Goal: Information Seeking & Learning: Learn about a topic

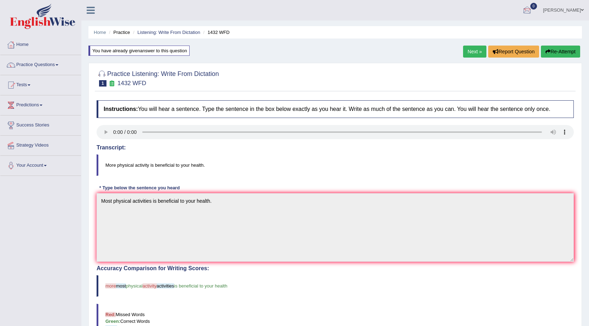
click at [568, 13] on link "Jaspreet Kaur" at bounding box center [563, 9] width 51 height 18
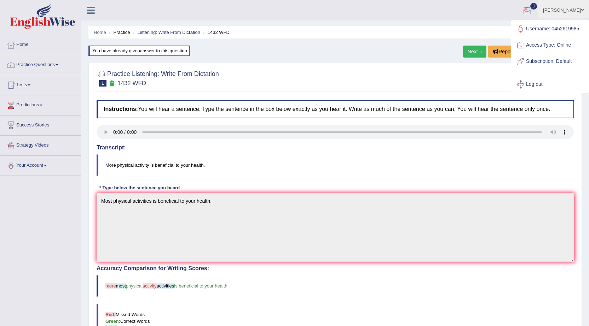
click at [568, 13] on link "Jaspreet Kaur" at bounding box center [563, 9] width 51 height 18
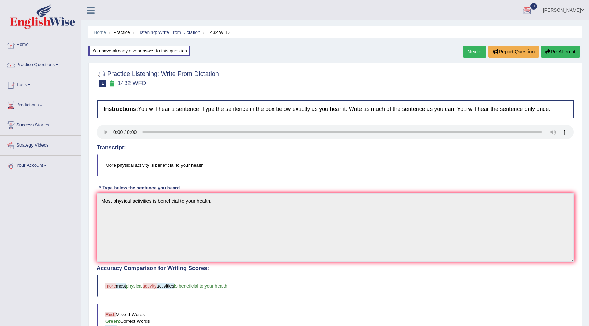
click at [556, 10] on link "Jaspreet Kaur" at bounding box center [563, 9] width 51 height 18
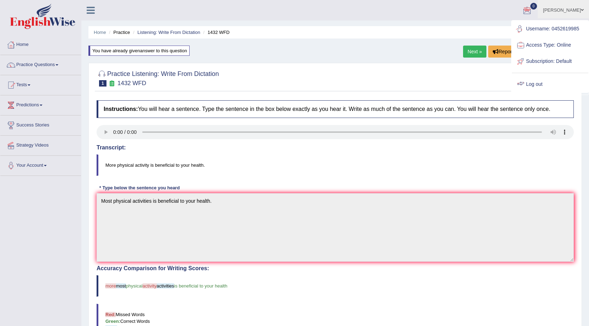
click at [533, 80] on link "Log out" at bounding box center [550, 84] width 76 height 16
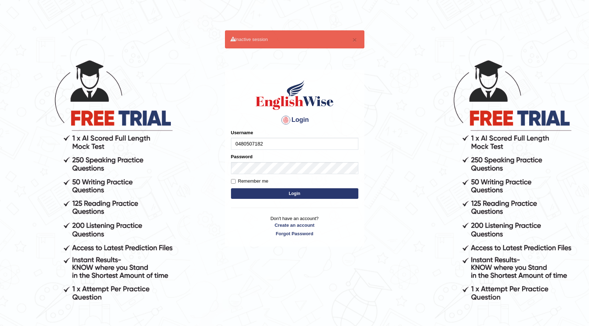
type input "0480507182"
click at [306, 191] on button "Login" at bounding box center [294, 194] width 127 height 11
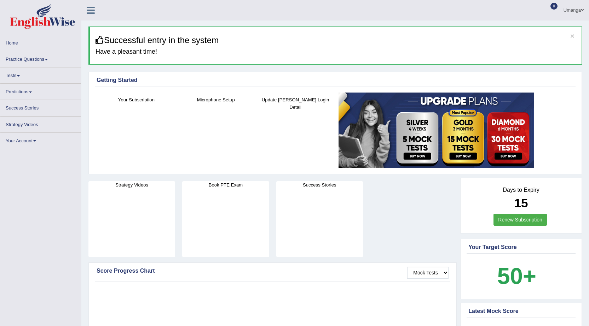
click at [48, 58] on link "Practice Questions" at bounding box center [40, 58] width 81 height 14
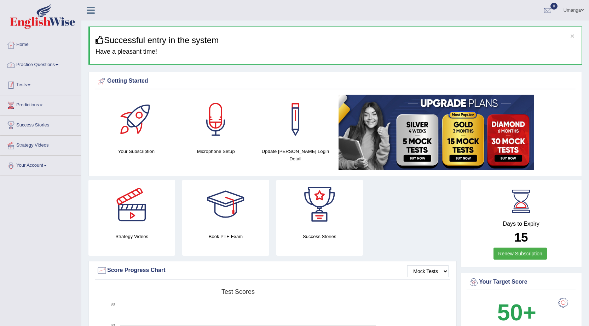
click at [66, 64] on link "Practice Questions" at bounding box center [40, 64] width 81 height 18
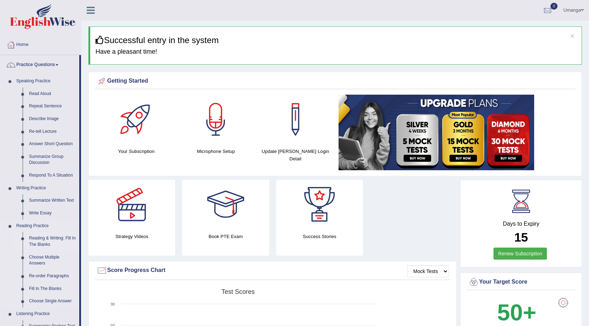
click at [49, 242] on link "Reading & Writing: Fill In The Blanks" at bounding box center [52, 241] width 53 height 19
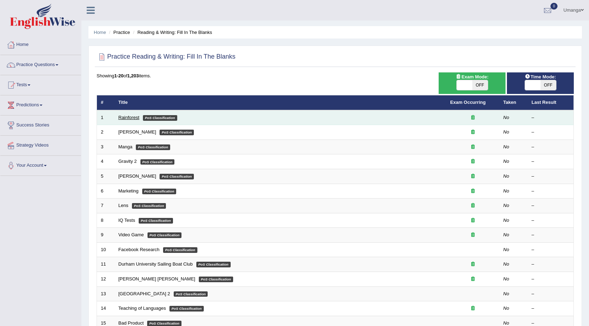
click at [120, 117] on link "Rainforest" at bounding box center [128, 117] width 21 height 5
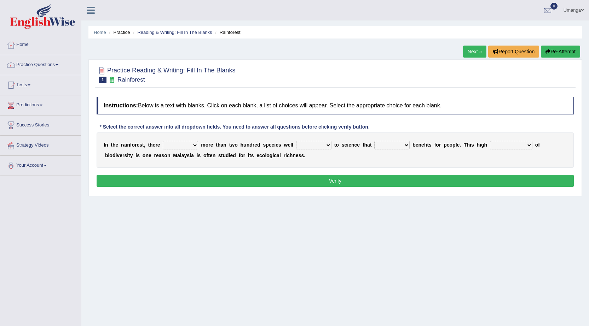
click at [196, 145] on select "have can be has is" at bounding box center [180, 145] width 35 height 8
select select "is"
click at [163, 141] on select "have can be has is" at bounding box center [180, 145] width 35 height 8
click at [327, 145] on select "knowing known knew know" at bounding box center [313, 145] width 35 height 8
select select "know"
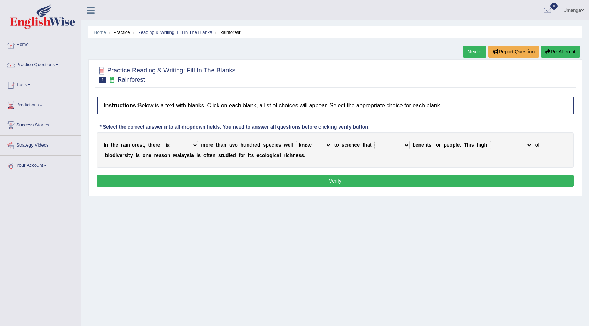
click at [296, 141] on select "knowing known knew know" at bounding box center [313, 145] width 35 height 8
click at [406, 146] on select "contain contained containing contains" at bounding box center [391, 145] width 35 height 8
select select "contain"
click at [374, 141] on select "contain contained containing contains" at bounding box center [391, 145] width 35 height 8
click at [528, 144] on select "condensation conjunction continuity complexity" at bounding box center [511, 145] width 42 height 8
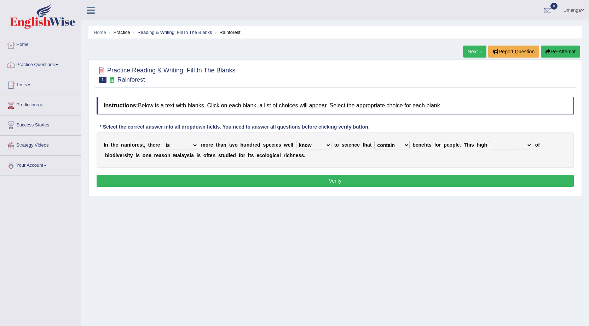
select select "complexity"
click at [490, 141] on select "condensation conjunction continuity complexity" at bounding box center [511, 145] width 42 height 8
click at [331, 184] on button "Verify" at bounding box center [335, 181] width 477 height 12
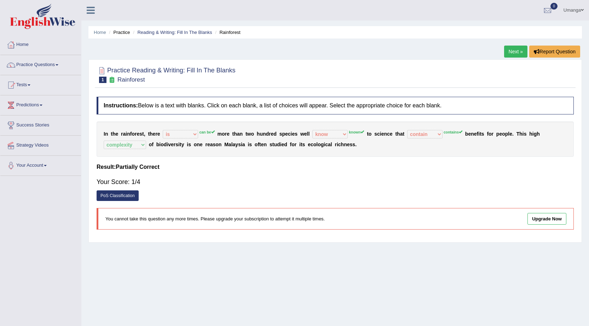
click at [507, 52] on link "Next »" at bounding box center [515, 52] width 23 height 12
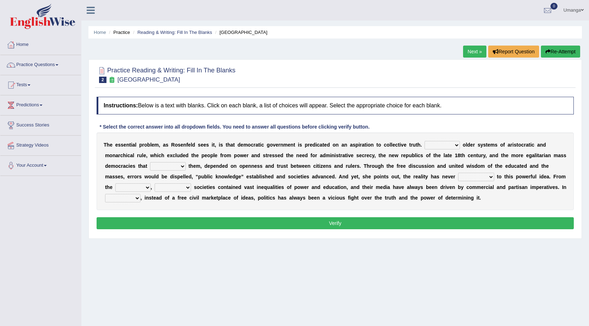
click at [457, 145] on select "Like Unlike Likely Safely" at bounding box center [441, 145] width 35 height 8
select select "Likely"
click at [424, 141] on select "Like Unlike Likely Safely" at bounding box center [441, 145] width 35 height 8
click at [183, 167] on select "readed grated succeeded printed" at bounding box center [168, 166] width 36 height 8
select select "grated"
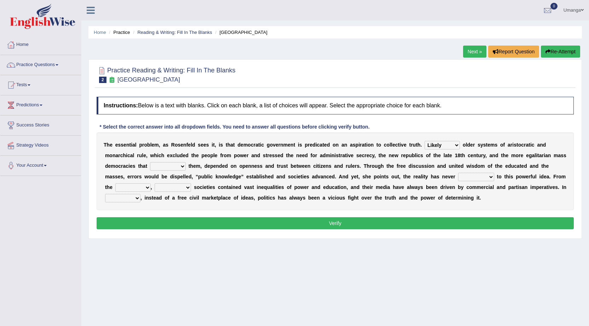
click at [150, 162] on select "readed grated succeeded printed" at bounding box center [168, 166] width 36 height 8
click at [490, 178] on select "saved up stood up brought up lived up" at bounding box center [476, 177] width 36 height 8
select select "lived up"
click at [458, 173] on select "saved up stood up brought up lived up" at bounding box center [476, 177] width 36 height 8
click at [148, 188] on select "outset ranged stood caught" at bounding box center [132, 188] width 35 height 8
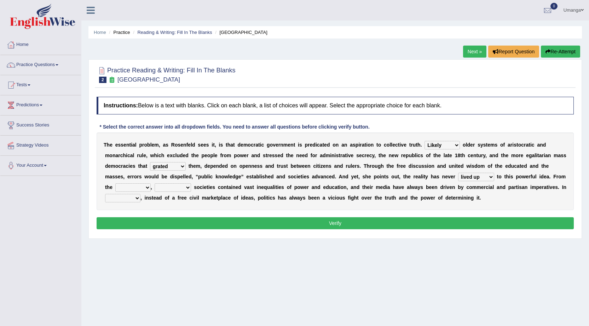
click at [188, 188] on select "freedom democratic media stilled" at bounding box center [173, 188] width 36 height 8
select select "freedom"
click at [155, 184] on select "freedom democratic media stilled" at bounding box center [173, 188] width 36 height 8
click at [146, 188] on select "outset ranged stood caught" at bounding box center [132, 188] width 35 height 8
select select "stood"
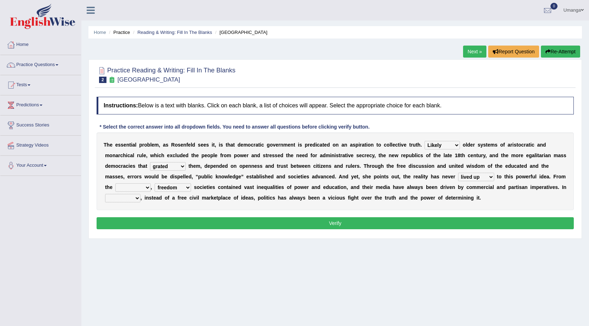
click at [115, 184] on select "outset ranged stood caught" at bounding box center [132, 188] width 35 height 8
click at [136, 198] on select "power practice ideas fought" at bounding box center [122, 198] width 35 height 8
select select "practice"
click at [105, 194] on select "power practice ideas fought" at bounding box center [122, 198] width 35 height 8
click at [345, 225] on button "Verify" at bounding box center [335, 224] width 477 height 12
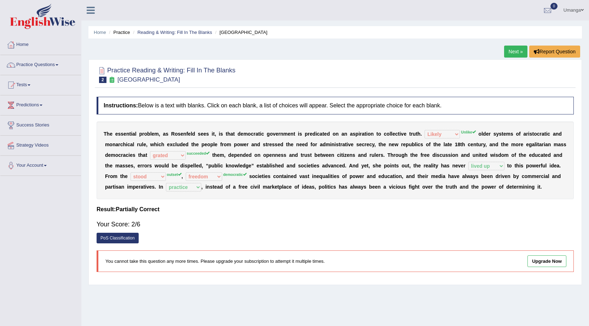
scroll to position [35, 0]
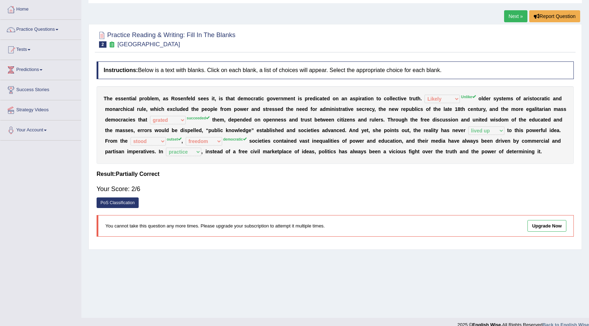
click at [511, 16] on link "Next »" at bounding box center [515, 16] width 23 height 12
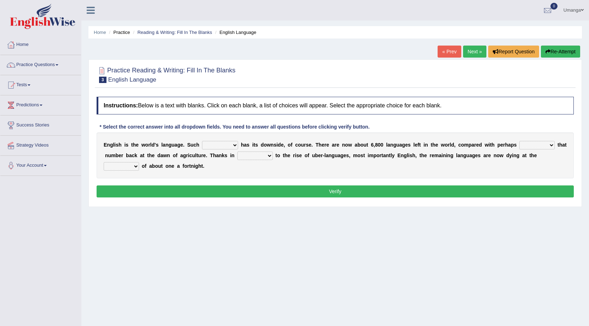
click at [233, 144] on select "power idea subject dominance" at bounding box center [220, 145] width 36 height 8
select select "power"
click at [202, 141] on select "power idea subject dominance" at bounding box center [220, 145] width 36 height 8
click at [551, 146] on select "rise twice firstly never" at bounding box center [536, 145] width 35 height 8
select select "firstly"
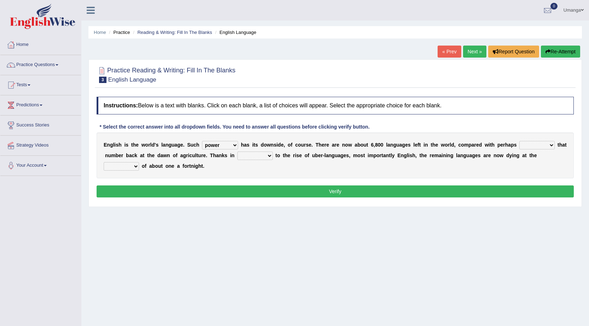
click at [519, 141] on select "rise twice firstly never" at bounding box center [536, 145] width 35 height 8
click at [268, 156] on select "rare start part bother" at bounding box center [254, 156] width 35 height 8
select select "start"
click at [237, 152] on select "rare start part bother" at bounding box center [254, 156] width 35 height 8
click at [134, 168] on select "state rate wait great" at bounding box center [121, 166] width 35 height 8
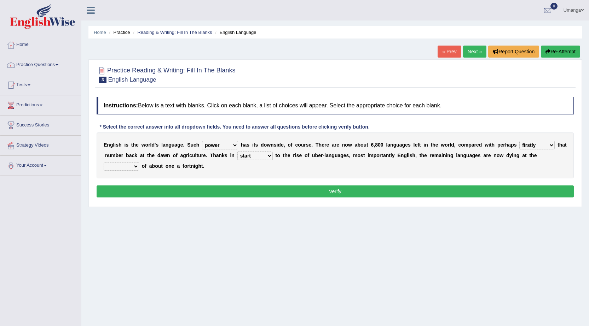
select select "rate"
click at [104, 162] on select "state rate wait great" at bounding box center [121, 166] width 35 height 8
click at [336, 192] on button "Verify" at bounding box center [335, 192] width 477 height 12
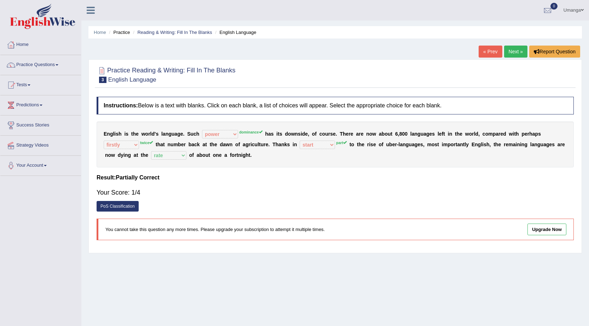
click at [512, 51] on link "Next »" at bounding box center [515, 52] width 23 height 12
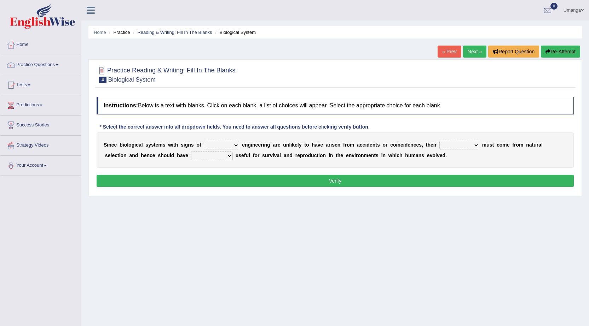
click at [235, 146] on select "system national extra complex" at bounding box center [221, 145] width 35 height 8
select select "system"
click at [204, 141] on select "system national extra complex" at bounding box center [221, 145] width 35 height 8
click at [476, 145] on select "presence organisation registration structures" at bounding box center [459, 145] width 40 height 8
select select "organisation"
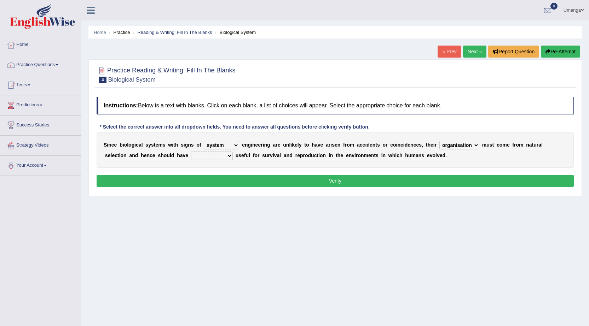
click at [439, 141] on select "presence organisation registration structures" at bounding box center [459, 145] width 40 height 8
click at [228, 155] on select "functions cultures samples introductions" at bounding box center [212, 156] width 42 height 8
select select "samples"
click at [191, 152] on select "functions cultures samples introductions" at bounding box center [212, 156] width 42 height 8
click at [230, 157] on select "functions cultures samples introductions" at bounding box center [212, 156] width 42 height 8
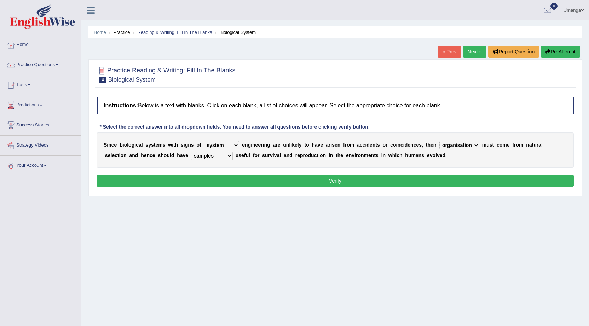
click at [292, 162] on div "S i n c e b i o l o g i c a l s y s t e m s w i t h s i g n s o f system nation…" at bounding box center [335, 150] width 477 height 35
click at [332, 180] on button "Verify" at bounding box center [335, 181] width 477 height 12
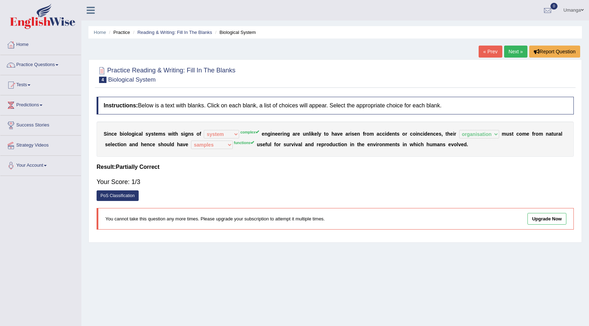
click at [515, 52] on link "Next »" at bounding box center [515, 52] width 23 height 12
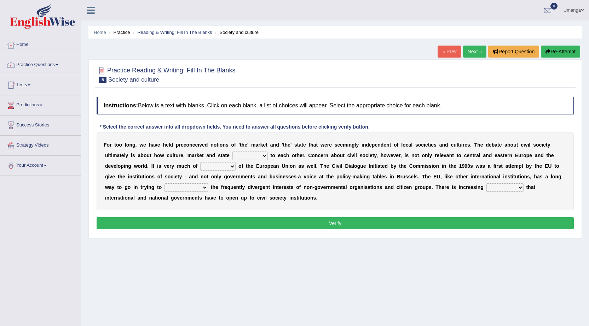
click at [264, 156] on select "stay relate bring telling" at bounding box center [249, 156] width 35 height 8
select select "telling"
click at [232, 152] on select "stay relate bring telling" at bounding box center [249, 156] width 35 height 8
click at [232, 166] on select "interest brought shown suspect" at bounding box center [217, 166] width 35 height 8
select select "interest"
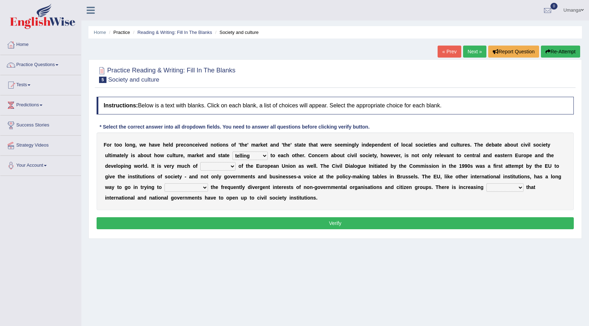
click at [200, 162] on select "interest brought shown suspect" at bounding box center [217, 166] width 35 height 8
click at [205, 189] on select "indulge express supreme accommodate" at bounding box center [186, 188] width 44 height 8
select select "accommodate"
click at [164, 184] on select "indulge express supreme accommodate" at bounding box center [186, 188] width 44 height 8
click at [521, 188] on select "tolerance expression recognition sample" at bounding box center [504, 188] width 37 height 8
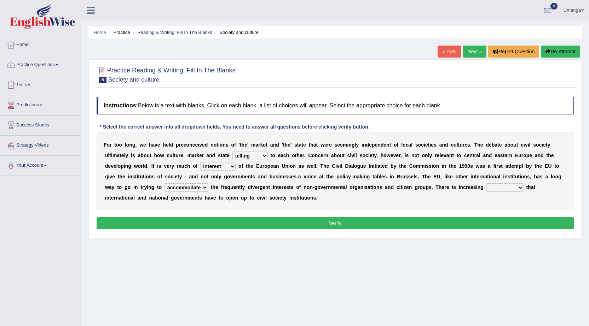
select select "expression"
click at [486, 184] on select "tolerance expression recognition sample" at bounding box center [504, 188] width 37 height 8
click at [521, 189] on select "tolerance expression recognition sample" at bounding box center [504, 188] width 37 height 8
click at [423, 209] on div "F o r t o o l o n g , w e h a v e h e l d p r e c o n c e i v e d n o t i o n s…" at bounding box center [335, 172] width 477 height 78
click at [326, 225] on button "Verify" at bounding box center [335, 224] width 477 height 12
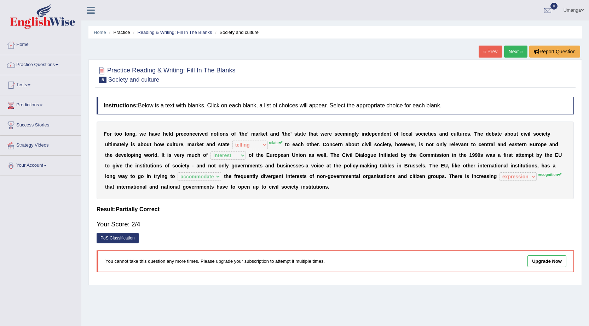
click at [509, 54] on link "Next »" at bounding box center [515, 52] width 23 height 12
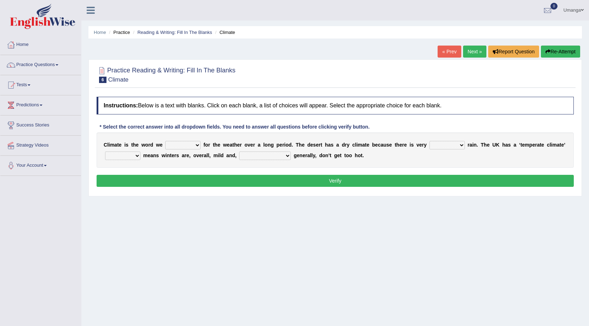
click at [198, 146] on select "give take use throw" at bounding box center [182, 145] width 35 height 8
select select "use"
click at [165, 141] on select "give take use throw" at bounding box center [182, 145] width 35 height 8
click at [464, 146] on select "much little least less" at bounding box center [446, 145] width 35 height 8
select select "less"
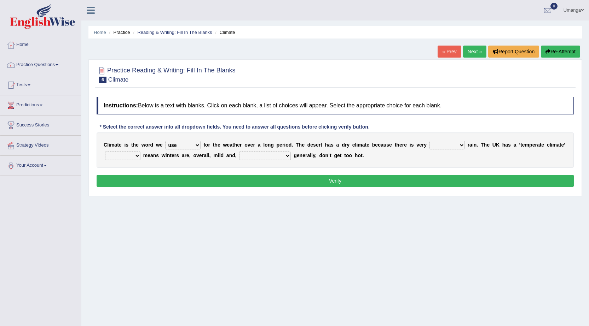
click at [429, 141] on select "much little least less" at bounding box center [446, 145] width 35 height 8
click at [138, 157] on select "when where which where" at bounding box center [122, 156] width 35 height 8
select select "which"
click at [105, 152] on select "when where which where" at bounding box center [122, 156] width 35 height 8
click at [270, 157] on select "weather [PERSON_NAME] [PERSON_NAME] warmer" at bounding box center [265, 156] width 52 height 8
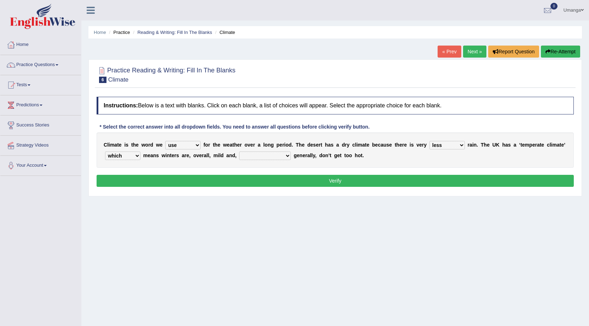
select select "[PERSON_NAME]"
click at [239, 152] on select "weather [PERSON_NAME] [PERSON_NAME] warmer" at bounding box center [265, 156] width 52 height 8
click at [352, 181] on button "Verify" at bounding box center [335, 181] width 477 height 12
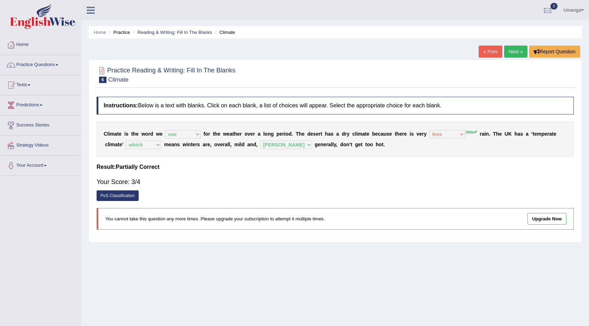
click at [510, 49] on link "Next »" at bounding box center [515, 52] width 23 height 12
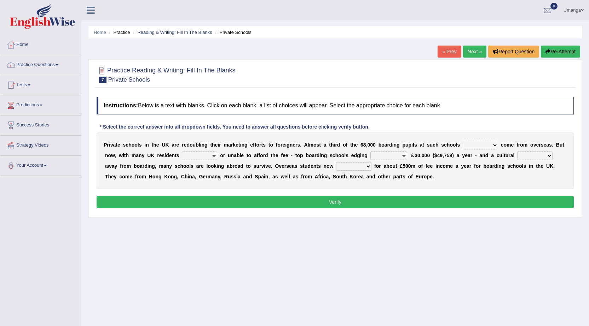
click at [494, 146] on select "all set already great news" at bounding box center [480, 145] width 35 height 8
select select "already"
click at [463, 141] on select "all set already great news" at bounding box center [480, 145] width 35 height 8
click at [214, 156] on select "answering unwilling realising storing" at bounding box center [199, 156] width 35 height 8
select select "unwilling"
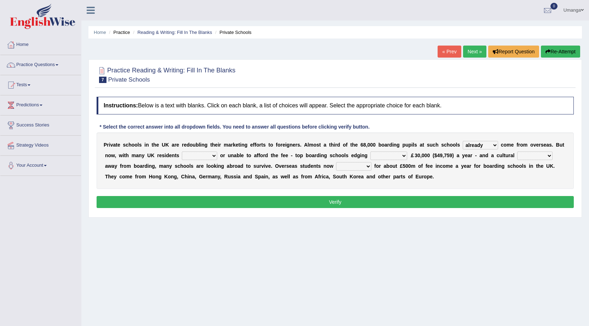
click at [182, 152] on select "answering unwilling realising storing" at bounding box center [199, 156] width 35 height 8
click at [404, 158] on select "rewards towards notification amounting" at bounding box center [388, 156] width 37 height 8
select select "amounting"
click at [370, 152] on select "rewards towards notification amounting" at bounding box center [388, 156] width 37 height 8
click at [549, 157] on select "go rattle shatter shift" at bounding box center [534, 156] width 35 height 8
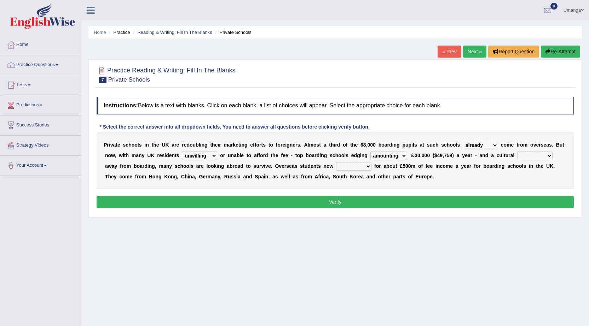
select select "go"
click at [517, 152] on select "go rattle shatter shift" at bounding box center [534, 156] width 35 height 8
click at [368, 167] on select "hold think account say" at bounding box center [353, 166] width 35 height 8
select select "hold"
click at [336, 162] on select "hold think account say" at bounding box center [353, 166] width 35 height 8
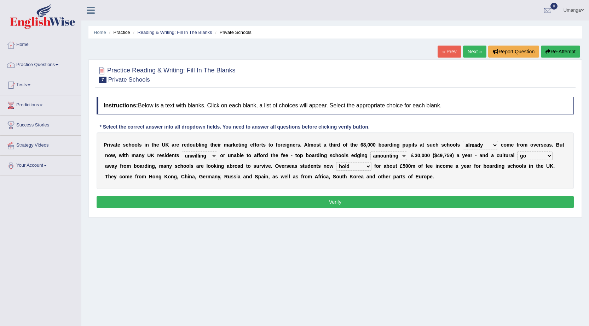
click at [329, 201] on button "Verify" at bounding box center [335, 202] width 477 height 12
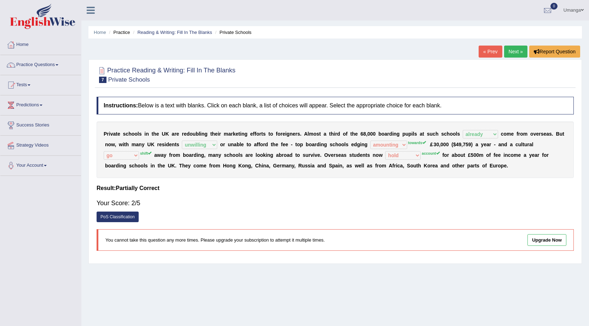
click at [510, 48] on link "Next »" at bounding box center [515, 52] width 23 height 12
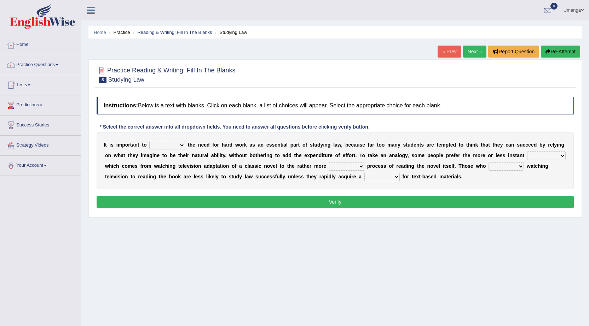
click at [60, 66] on link "Practice Questions" at bounding box center [40, 64] width 81 height 18
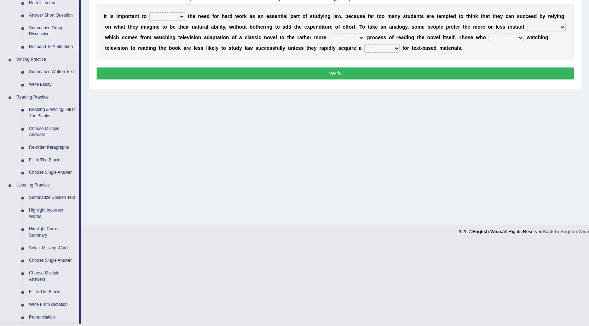
scroll to position [141, 0]
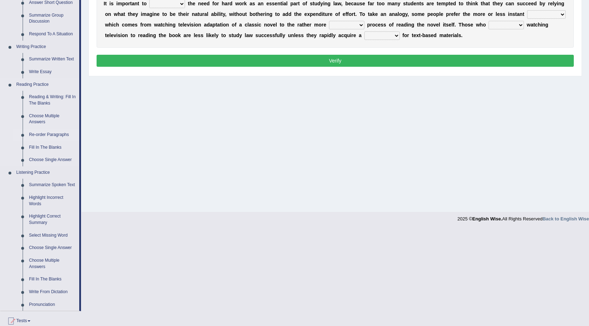
click at [48, 136] on link "Re-order Paragraphs" at bounding box center [52, 135] width 53 height 13
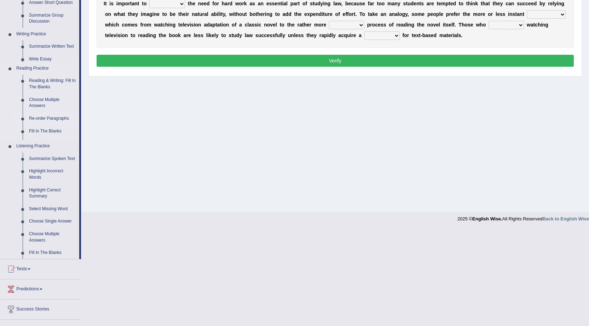
scroll to position [45, 0]
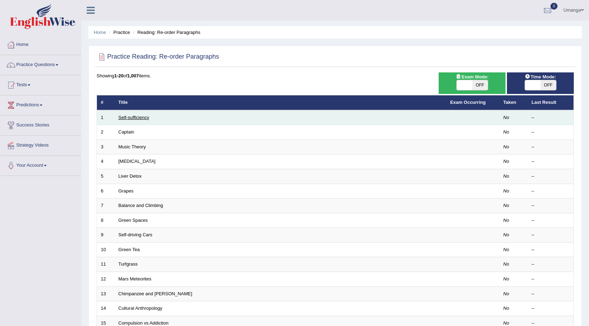
click at [131, 116] on link "Self-sufficiency" at bounding box center [133, 117] width 31 height 5
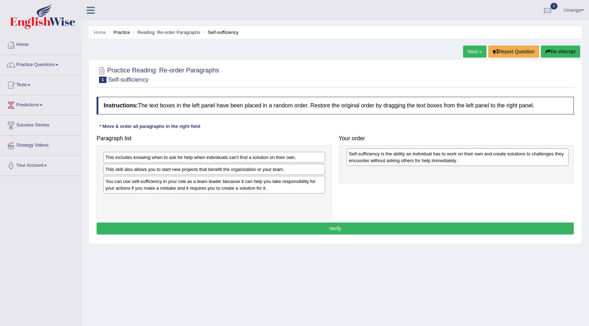
drag, startPoint x: 186, startPoint y: 209, endPoint x: 429, endPoint y: 163, distance: 247.7
click at [429, 163] on div "Self-sufficiency is the ability an individual has to work on their own and crea…" at bounding box center [458, 158] width 222 height 18
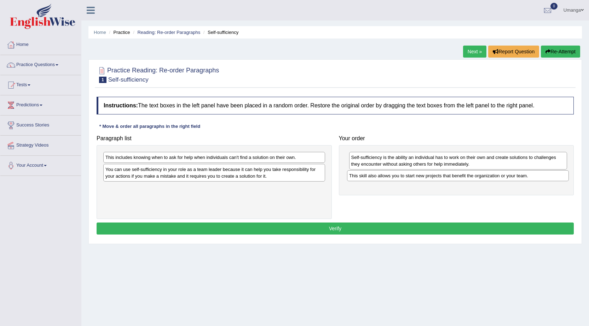
drag, startPoint x: 242, startPoint y: 172, endPoint x: 486, endPoint y: 178, distance: 243.8
click at [486, 178] on div "This skill also allows you to start new projects that benefit the organization …" at bounding box center [458, 175] width 222 height 11
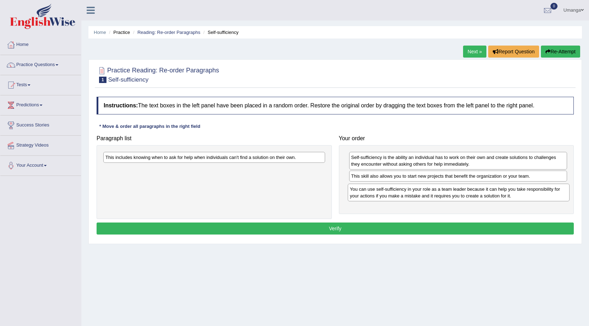
drag, startPoint x: 167, startPoint y: 169, endPoint x: 411, endPoint y: 189, distance: 245.2
click at [411, 189] on div "You can use self-sufficiency in your role as a team leader because it can help …" at bounding box center [459, 193] width 222 height 18
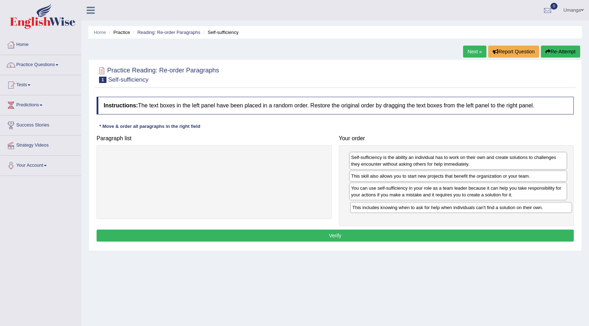
drag, startPoint x: 182, startPoint y: 159, endPoint x: 428, endPoint y: 209, distance: 251.3
click at [428, 209] on div "This includes knowing when to ask for help when individuals can't find a soluti…" at bounding box center [461, 207] width 222 height 11
click at [384, 237] on button "Verify" at bounding box center [335, 236] width 477 height 12
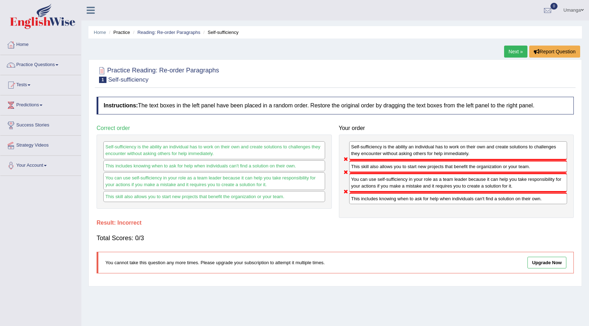
click at [515, 52] on link "Next »" at bounding box center [515, 52] width 23 height 12
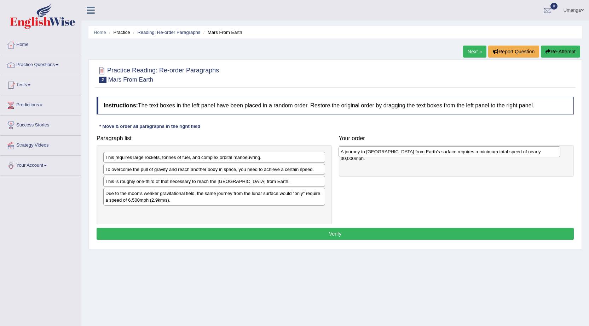
drag, startPoint x: 169, startPoint y: 195, endPoint x: 404, endPoint y: 154, distance: 238.9
click at [404, 154] on div "A journey to [GEOGRAPHIC_DATA] from Earth's surface requires a minimum total sp…" at bounding box center [450, 151] width 222 height 11
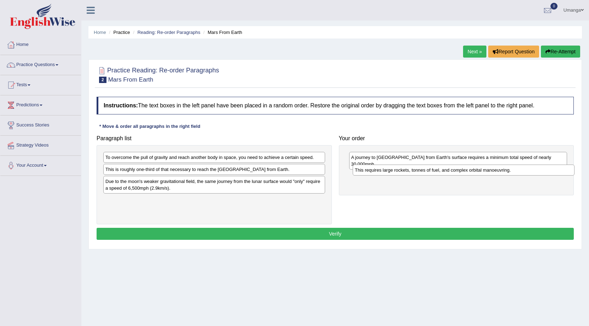
drag, startPoint x: 154, startPoint y: 159, endPoint x: 404, endPoint y: 172, distance: 249.7
click at [404, 172] on div "This requires large rockets, tonnes of fuel, and complex orbital manoeuvring." at bounding box center [464, 170] width 222 height 11
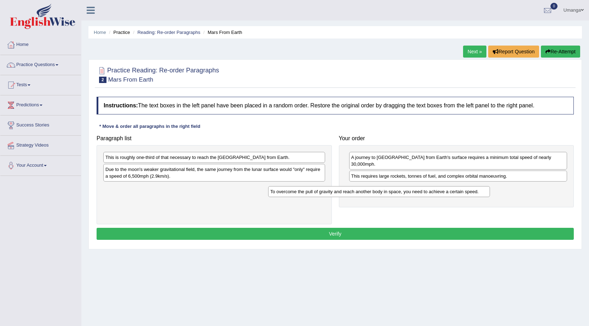
drag, startPoint x: 196, startPoint y: 158, endPoint x: 453, endPoint y: 205, distance: 261.7
click at [453, 197] on div "To overcome the pull of gravity and reach another body in space, you need to ac…" at bounding box center [379, 191] width 222 height 11
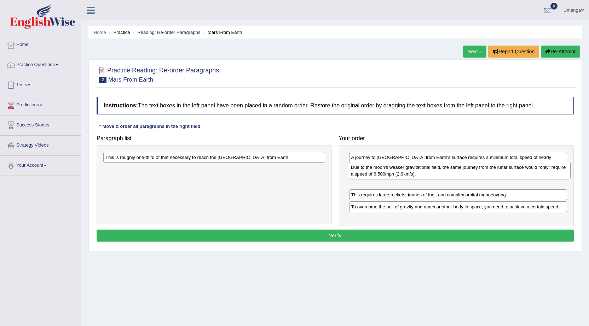
drag, startPoint x: 193, startPoint y: 172, endPoint x: 439, endPoint y: 170, distance: 245.5
click at [439, 170] on div "Due to the moon's weaker gravitational field, the same journey from the lunar s…" at bounding box center [460, 171] width 222 height 18
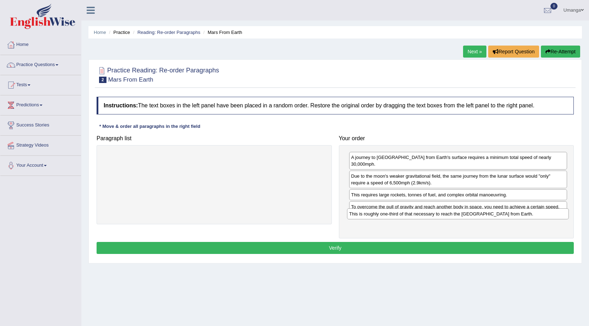
drag, startPoint x: 205, startPoint y: 160, endPoint x: 449, endPoint y: 216, distance: 250.2
click at [449, 216] on div "This is roughly one-third of that necessary to reach the International Space St…" at bounding box center [458, 214] width 222 height 11
click at [349, 242] on button "Verify" at bounding box center [335, 248] width 477 height 12
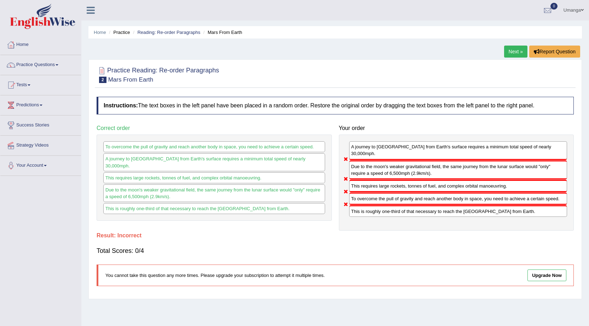
click at [509, 52] on link "Next »" at bounding box center [515, 52] width 23 height 12
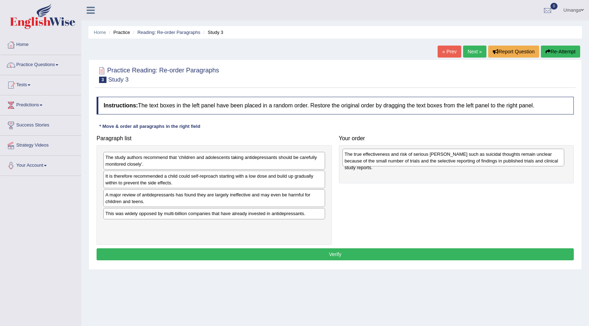
drag, startPoint x: 202, startPoint y: 229, endPoint x: 441, endPoint y: 157, distance: 249.7
click at [441, 157] on div "The true effectiveness and risk of serious harms such as suicidal thoughts rema…" at bounding box center [453, 158] width 222 height 18
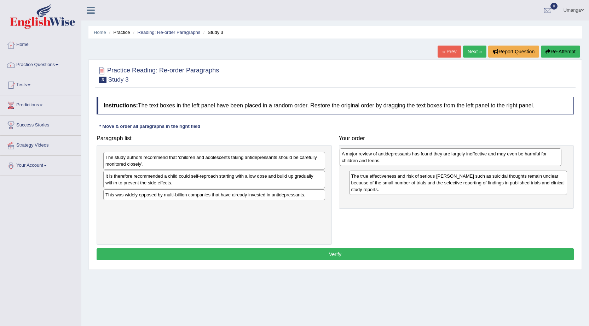
drag, startPoint x: 160, startPoint y: 200, endPoint x: 397, endPoint y: 159, distance: 239.8
click at [397, 159] on div "A major review of antidepressants has found they are largely ineffective and ma…" at bounding box center [451, 158] width 222 height 18
drag, startPoint x: 192, startPoint y: 185, endPoint x: 277, endPoint y: 198, distance: 85.8
click at [193, 185] on div "It is therefore recommended a child could self-reproach starting with a low dos…" at bounding box center [214, 180] width 222 height 18
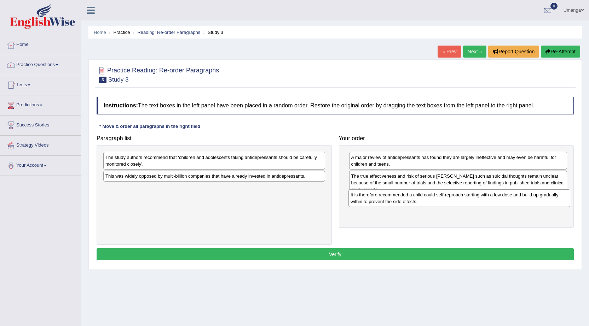
drag, startPoint x: 242, startPoint y: 182, endPoint x: 487, endPoint y: 201, distance: 245.8
click at [487, 201] on div "It is therefore recommended a child could self-reproach starting with a low dos…" at bounding box center [459, 199] width 222 height 18
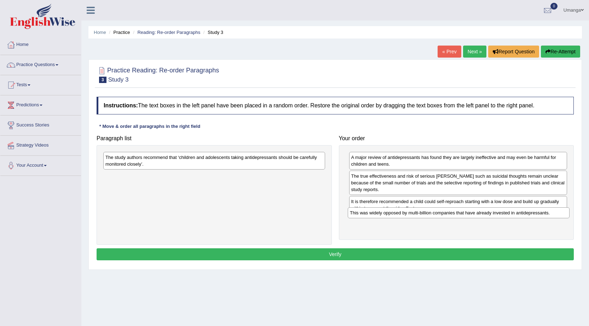
drag, startPoint x: 155, startPoint y: 175, endPoint x: 399, endPoint y: 212, distance: 247.2
click at [399, 212] on div "This was widely opposed by multi-billion companies that have already invested i…" at bounding box center [459, 213] width 222 height 11
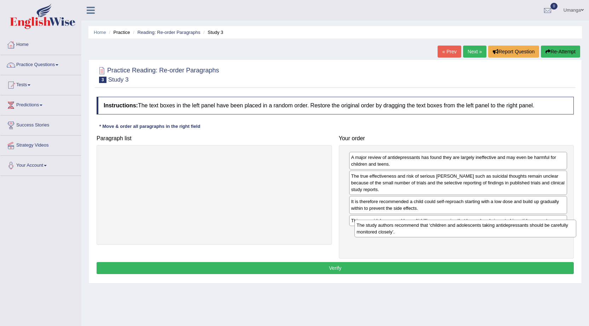
drag, startPoint x: 184, startPoint y: 159, endPoint x: 435, endPoint y: 227, distance: 260.2
click at [435, 227] on div "The study authors recommend that ‘children and adolescents taking antidepressan…" at bounding box center [465, 229] width 222 height 18
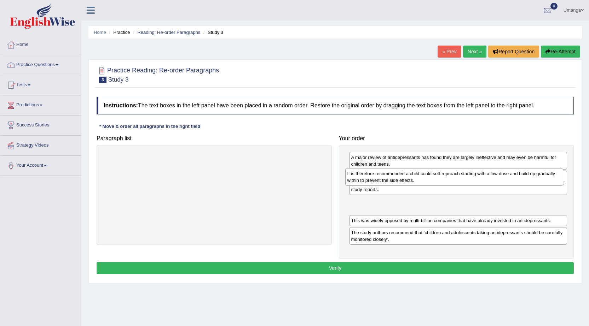
drag, startPoint x: 388, startPoint y: 202, endPoint x: 384, endPoint y: 180, distance: 21.6
click at [384, 180] on div "It is therefore recommended a child could self-reproach starting with a low dos…" at bounding box center [454, 177] width 218 height 18
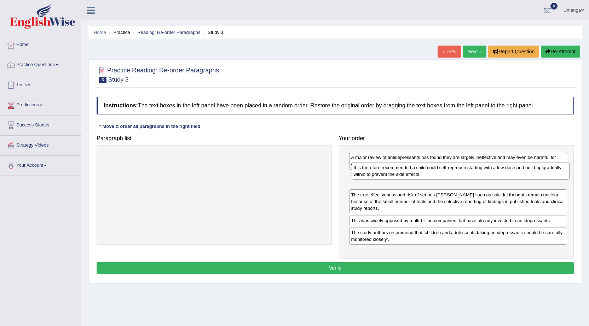
drag, startPoint x: 389, startPoint y: 205, endPoint x: 392, endPoint y: 178, distance: 27.3
click at [392, 178] on div "It is therefore recommended a child could self-reproach starting with a low dos…" at bounding box center [461, 171] width 218 height 18
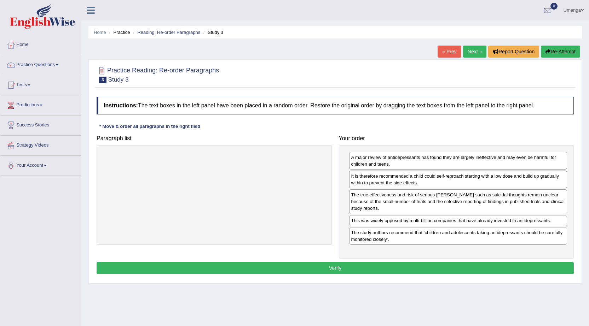
click at [363, 262] on button "Verify" at bounding box center [335, 268] width 477 height 12
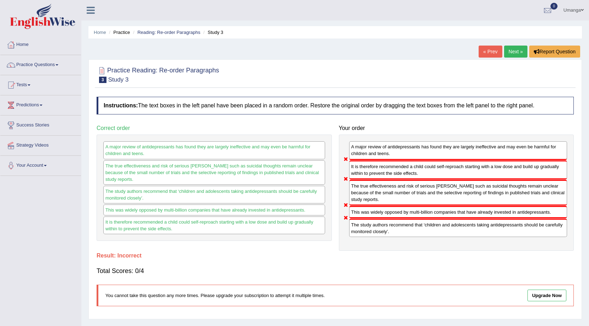
click at [56, 65] on link "Practice Questions" at bounding box center [40, 64] width 81 height 18
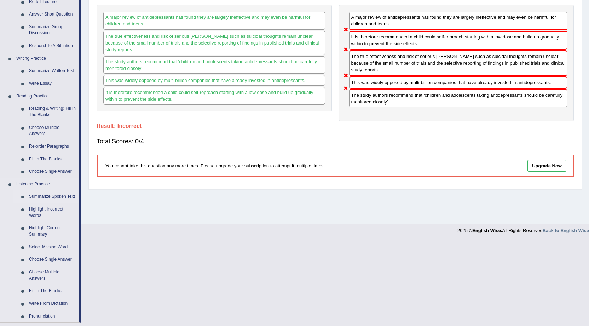
scroll to position [141, 0]
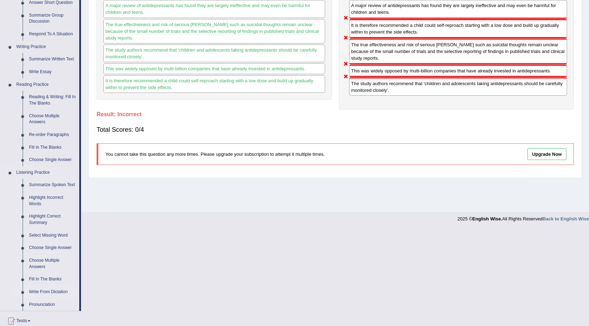
click at [52, 293] on link "Write From Dictation" at bounding box center [52, 292] width 53 height 13
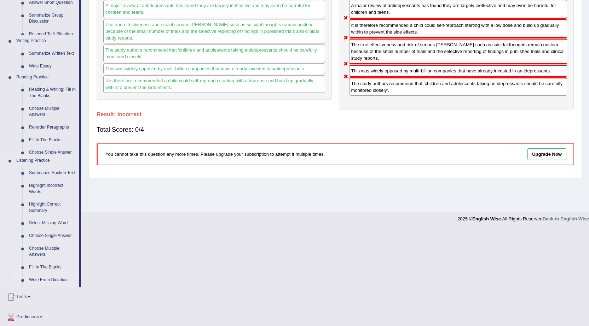
scroll to position [45, 0]
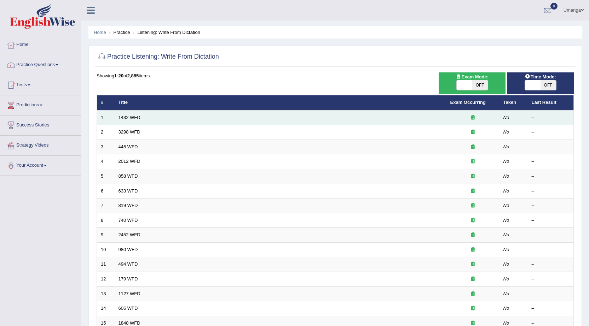
click at [158, 117] on td "1432 WFD" at bounding box center [281, 117] width 332 height 15
click at [128, 117] on link "1432 WFD" at bounding box center [129, 117] width 22 height 5
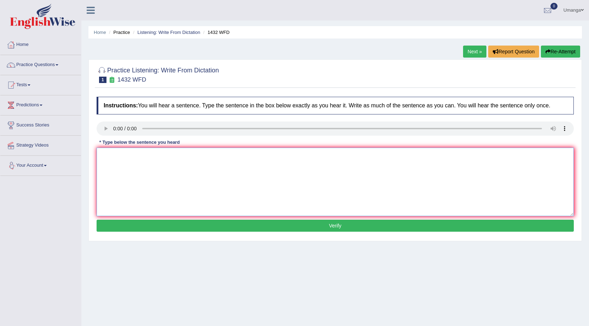
click at [113, 164] on textarea at bounding box center [335, 182] width 477 height 69
type textarea "most of the acctivity is benifical for helth"
click at [336, 228] on button "Verify" at bounding box center [335, 226] width 477 height 12
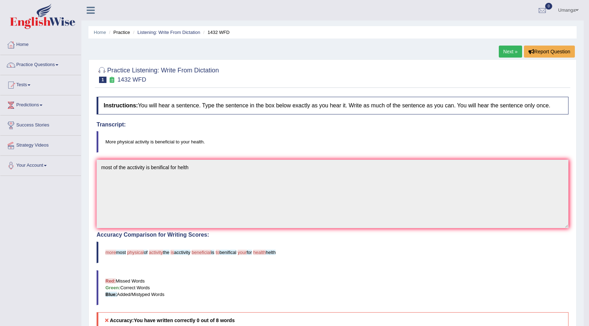
click at [510, 52] on link "Next »" at bounding box center [510, 52] width 23 height 12
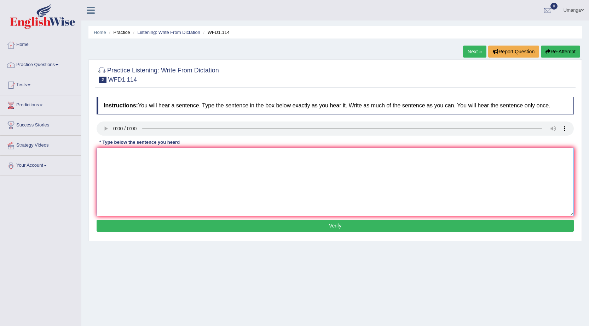
click at [107, 167] on textarea at bounding box center [335, 182] width 477 height 69
click at [102, 156] on textarea "the orturs erly works are less phelosofe and more spaicical methotd" at bounding box center [335, 182] width 477 height 69
click at [252, 156] on textarea "The orturs erly works are less phelosofe and more spaicical methotd" at bounding box center [335, 182] width 477 height 69
type textarea "The orturs erly works are less phelosofe and more spaicical methotd."
click at [355, 229] on button "Verify" at bounding box center [335, 226] width 477 height 12
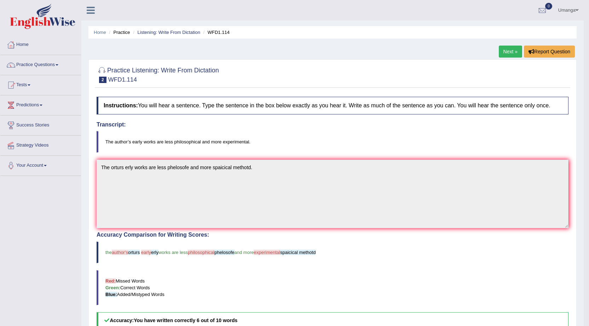
click at [506, 53] on link "Next »" at bounding box center [510, 52] width 23 height 12
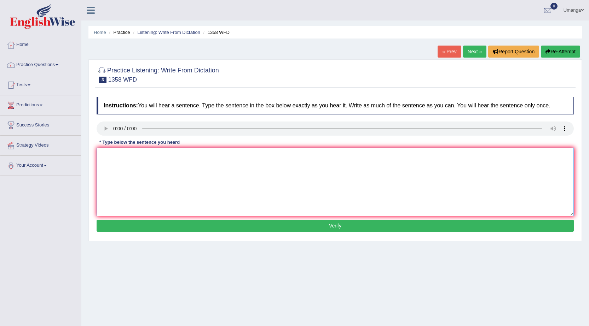
click at [116, 177] on textarea at bounding box center [335, 182] width 477 height 69
click at [103, 155] on textarea "communication skills become veri impotrtance an reson year." at bounding box center [335, 182] width 477 height 69
type textarea "Communication skills become veri impotrtance an reson year."
click at [327, 223] on button "Verify" at bounding box center [335, 226] width 477 height 12
